Goal: Navigation & Orientation: Find specific page/section

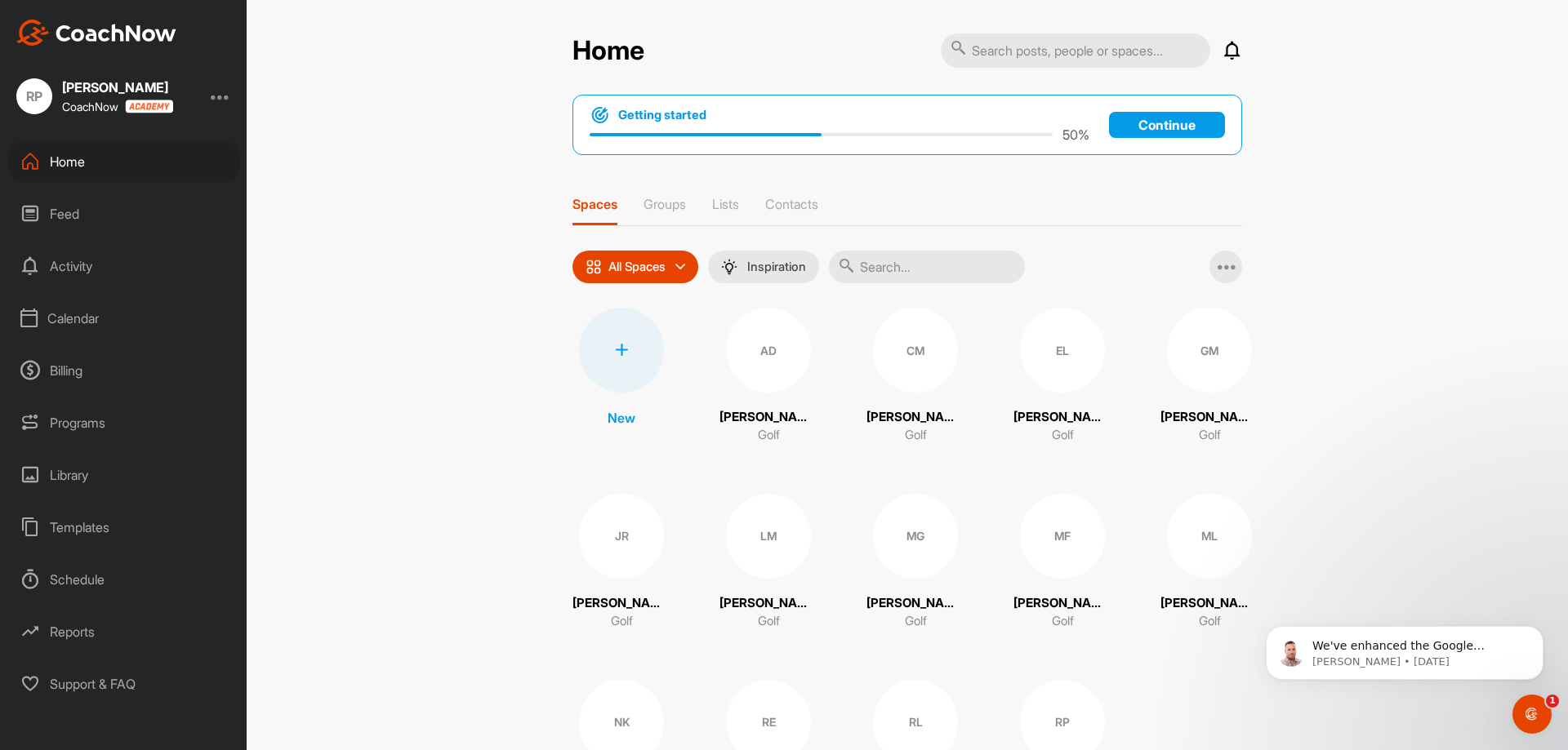
click at [69, 160] on div "Home" at bounding box center [124, 161] width 231 height 41
click at [69, 577] on div "Schedule" at bounding box center [124, 579] width 231 height 41
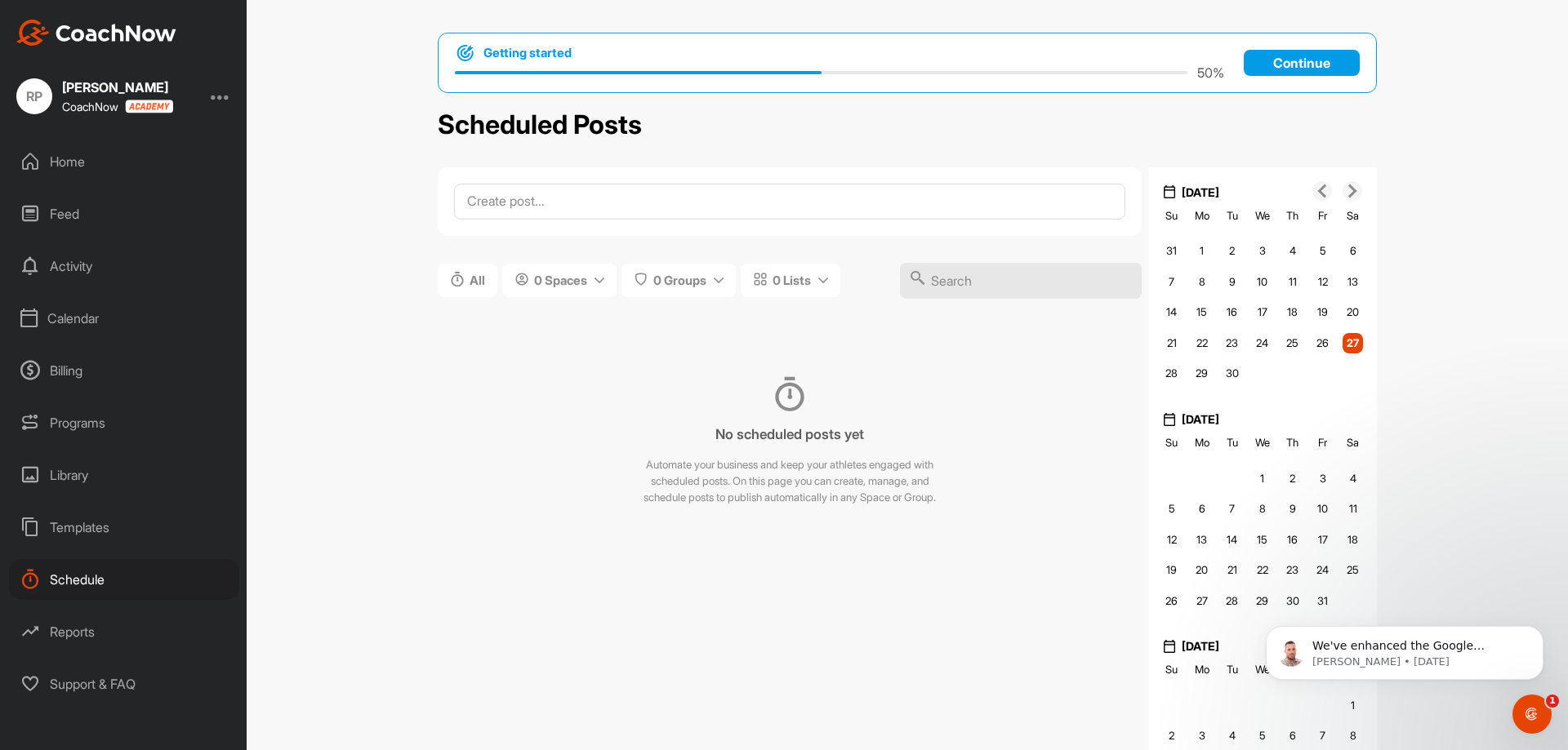
click at [58, 165] on div "Home" at bounding box center [124, 161] width 231 height 41
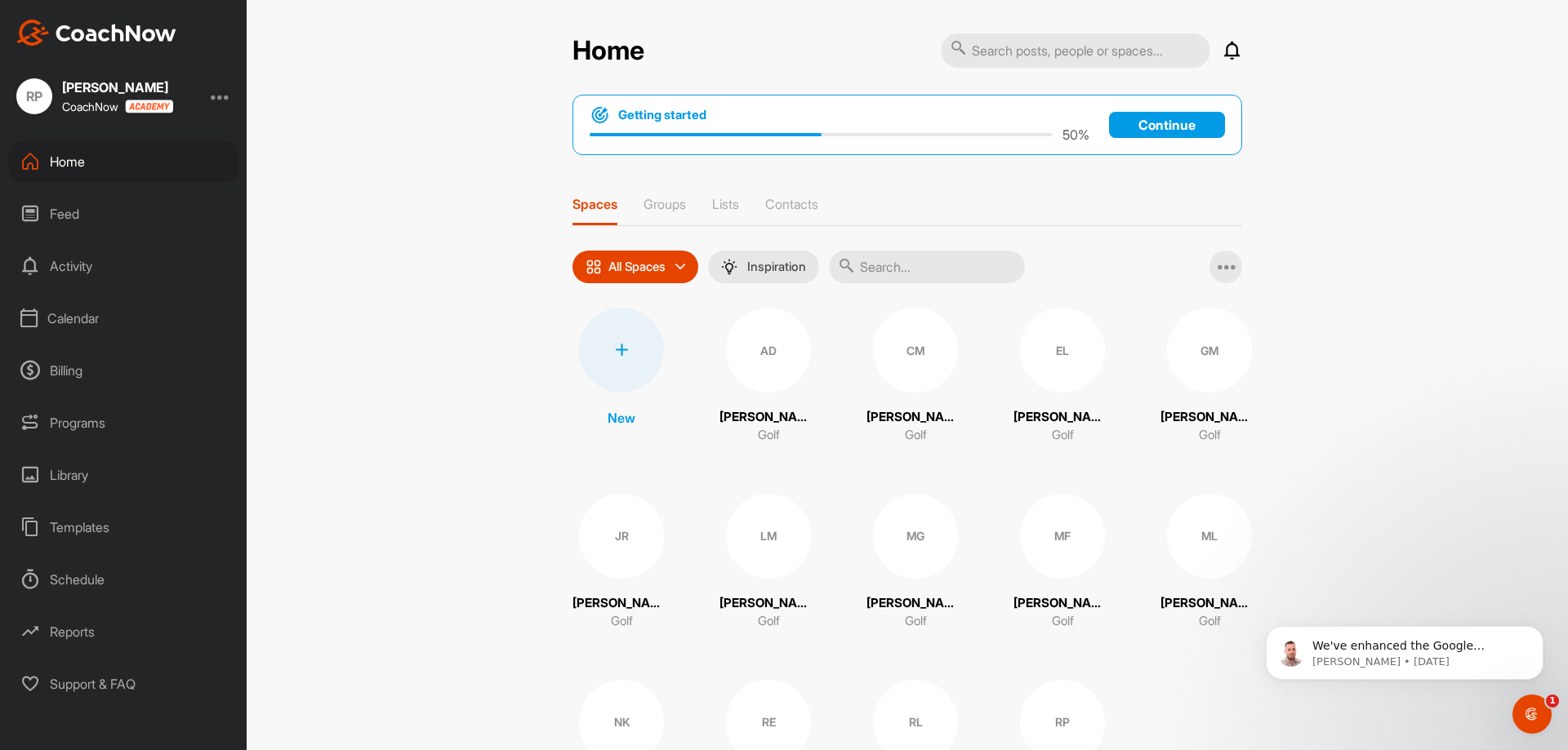
click at [86, 104] on div "CoachNow" at bounding box center [118, 107] width 111 height 14
click at [224, 93] on div at bounding box center [220, 96] width 20 height 20
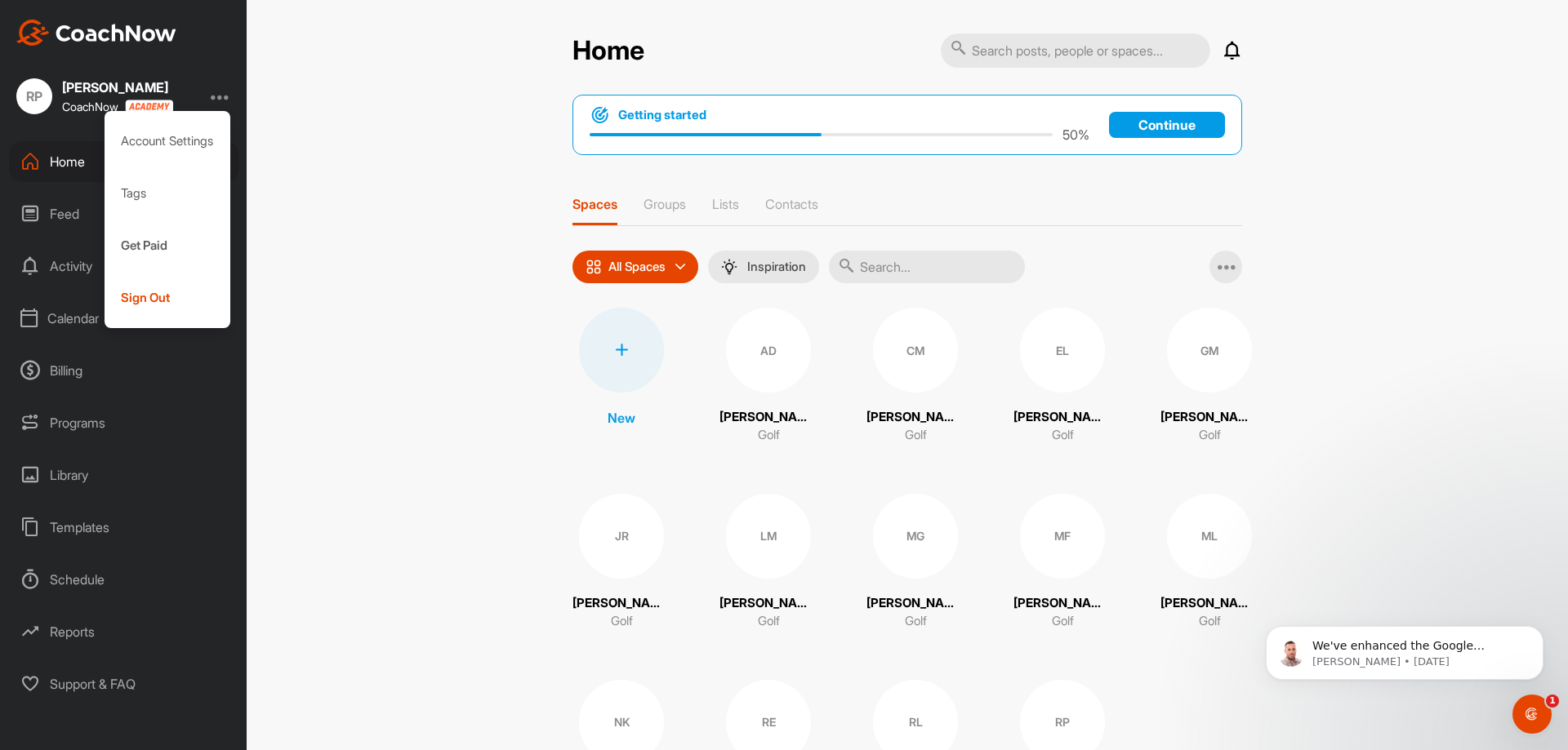
click at [415, 115] on div "Home Notifications Invitations No Notifications View All Getting started 50 % C…" at bounding box center [907, 375] width 1322 height 750
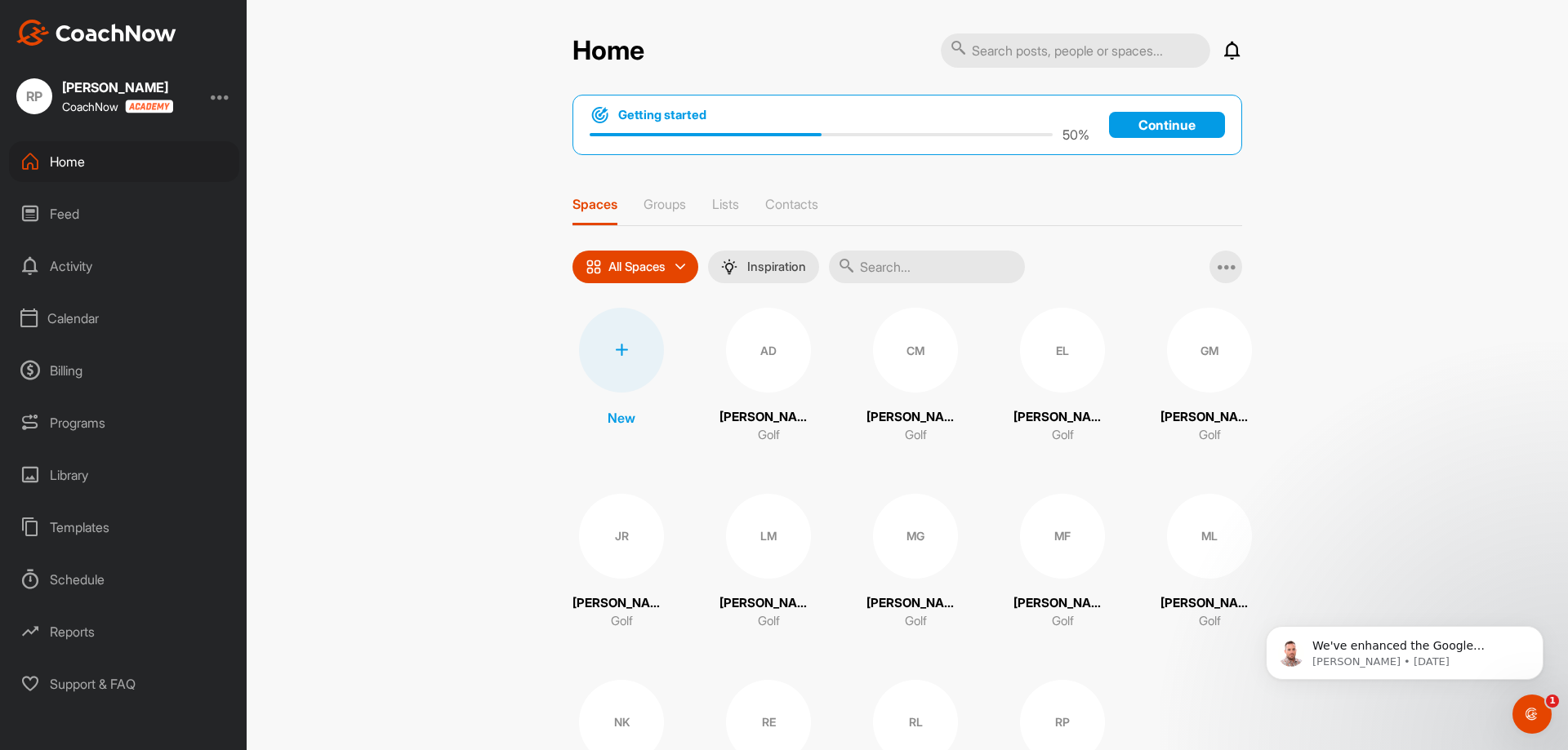
click at [134, 34] on img at bounding box center [96, 33] width 160 height 26
click at [60, 154] on div "Home" at bounding box center [124, 161] width 231 height 41
